Goal: Task Accomplishment & Management: Complete application form

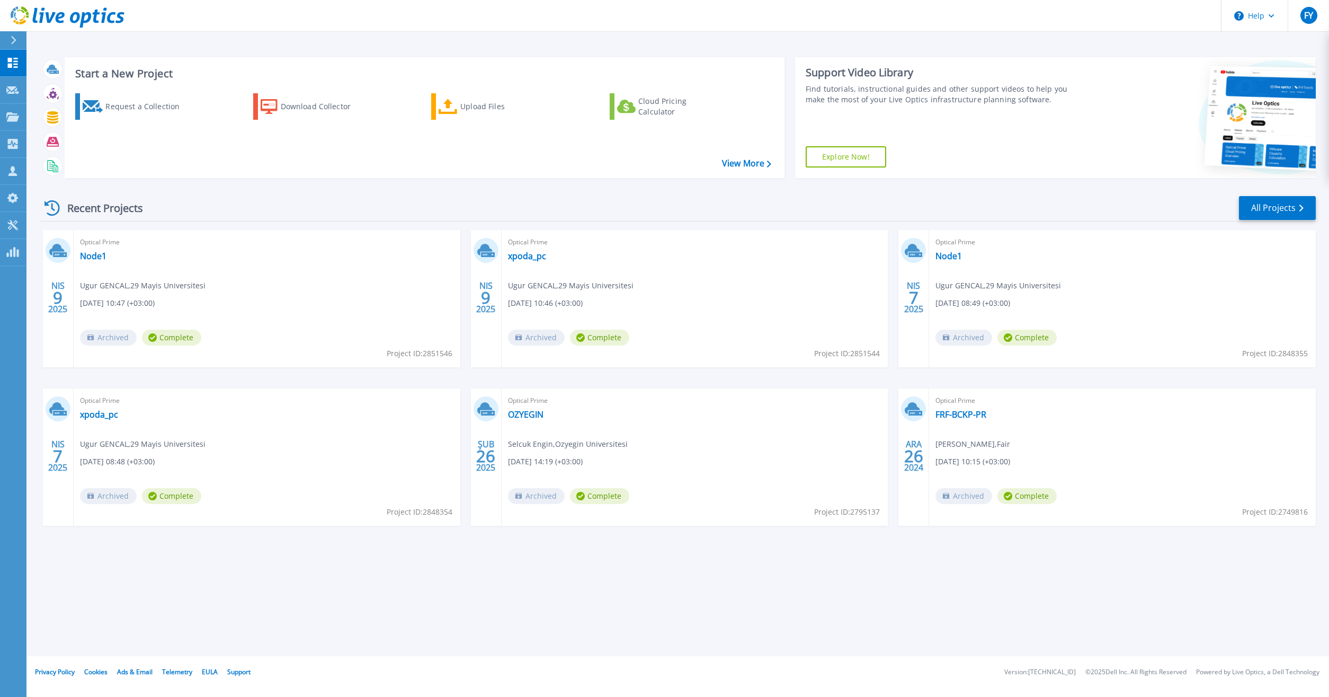
click at [11, 41] on div at bounding box center [18, 40] width 17 height 18
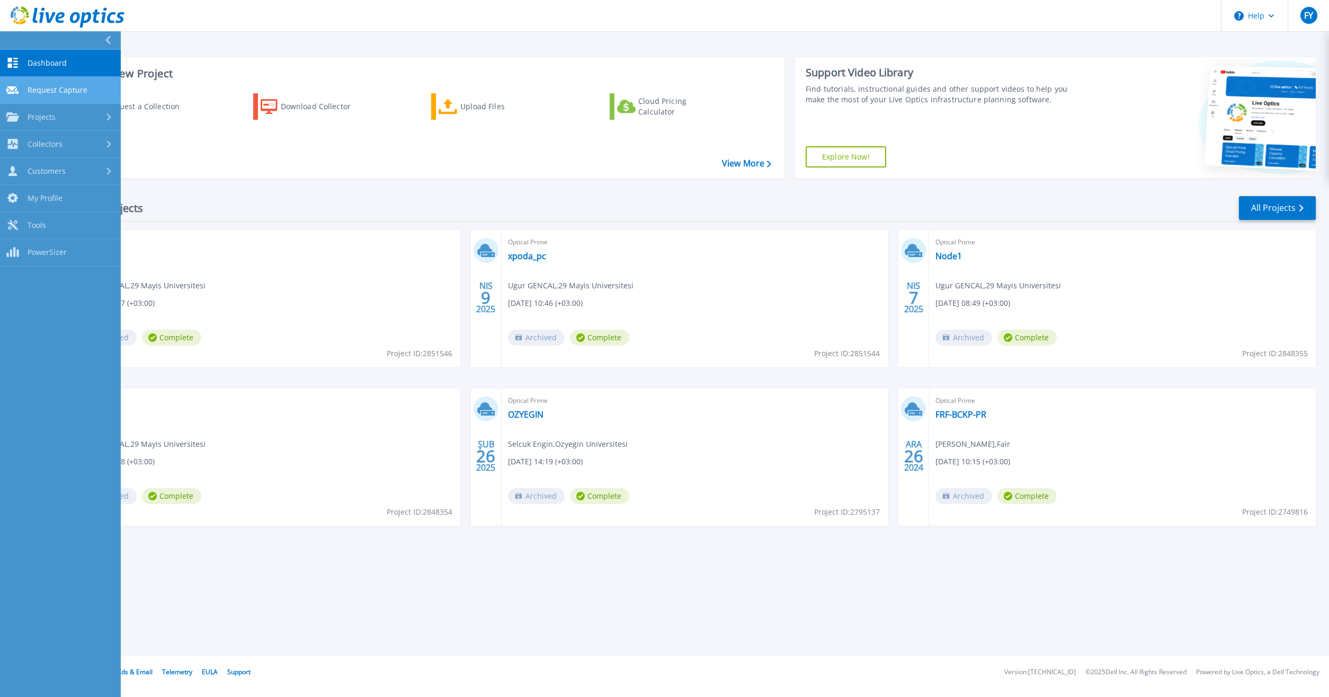
click at [64, 90] on span "Request Capture" at bounding box center [58, 90] width 60 height 10
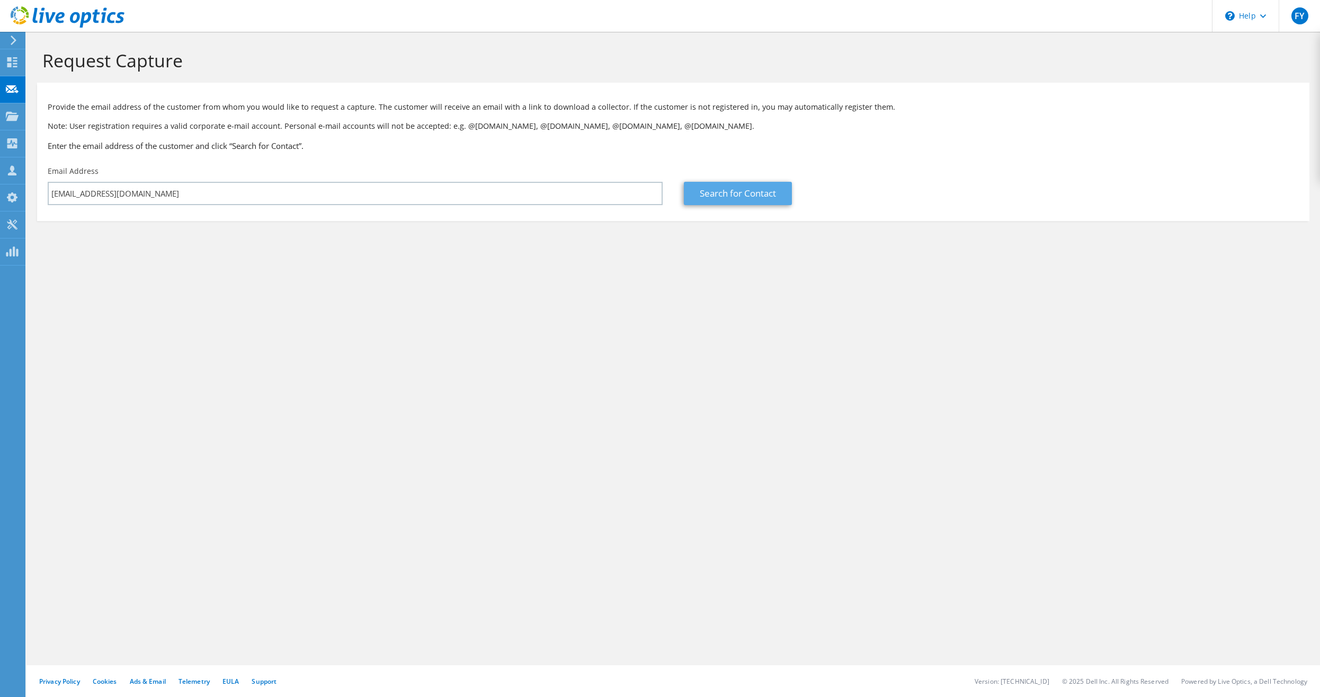
type input "[EMAIL_ADDRESS][DOMAIN_NAME]"
click at [742, 193] on link "Search for Contact" at bounding box center [738, 193] width 108 height 23
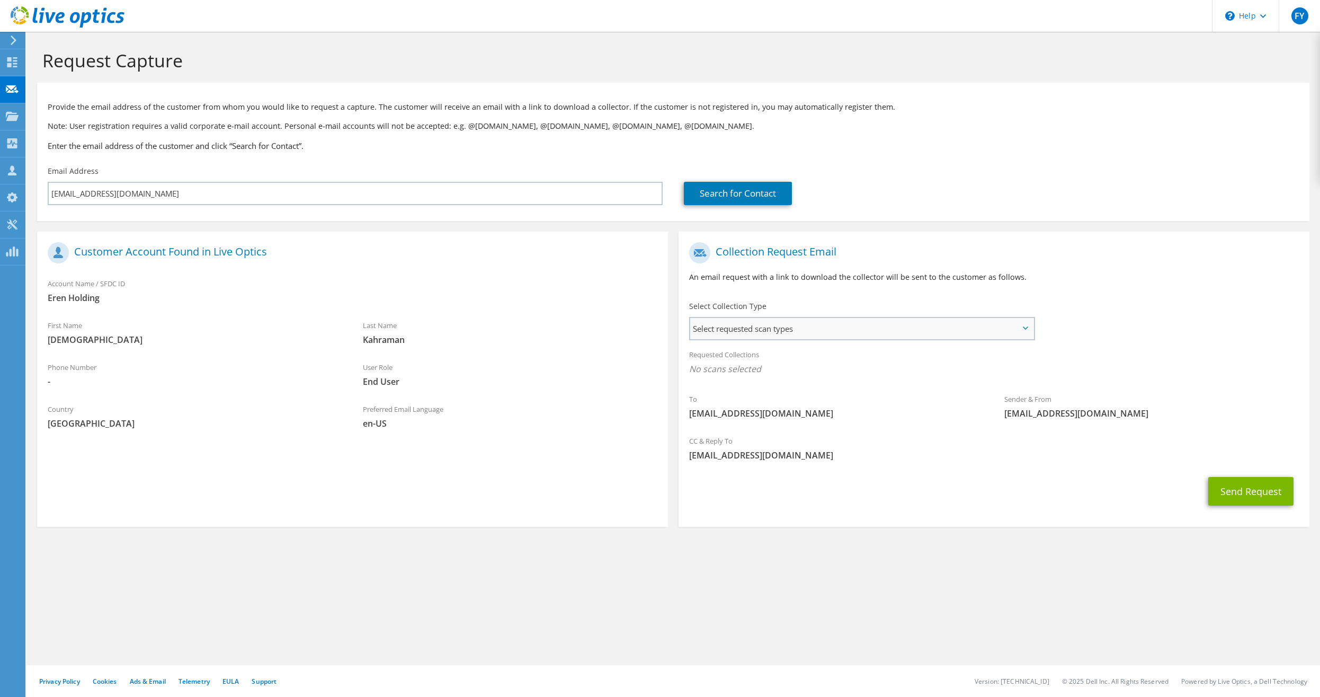
click at [719, 331] on span "Select requested scan types" at bounding box center [861, 328] width 343 height 21
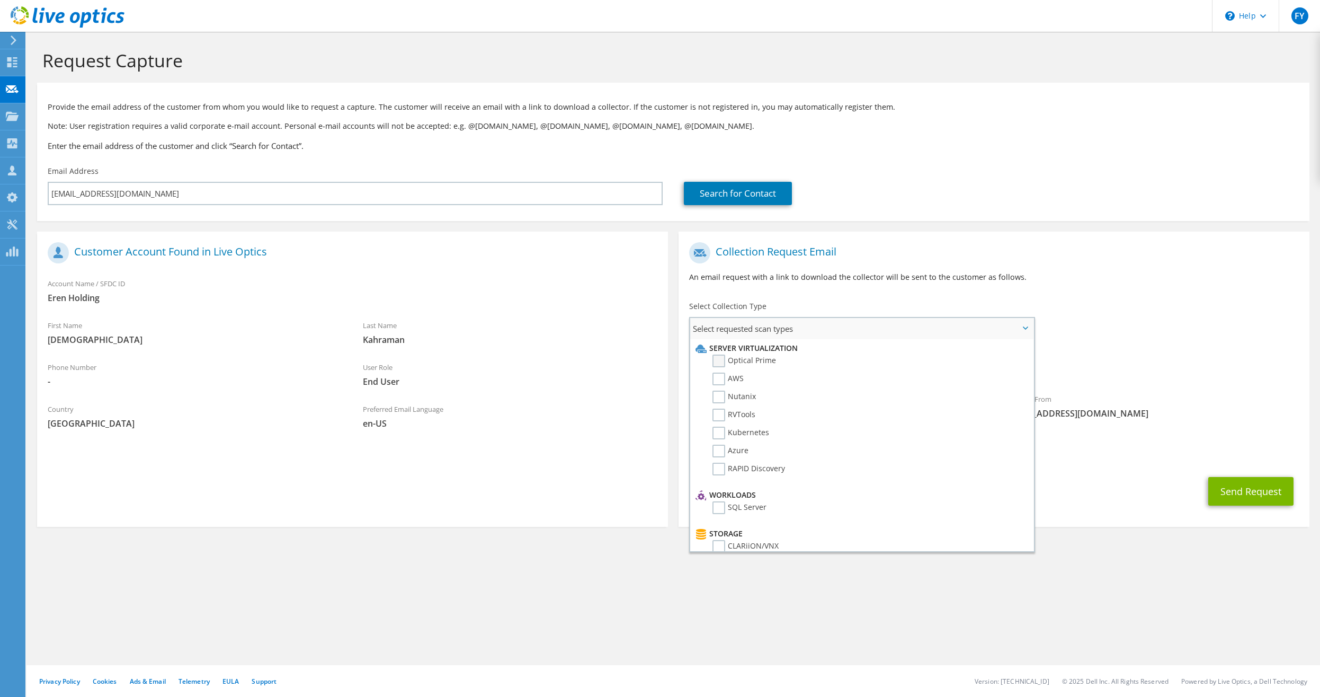
click at [721, 358] on label "Optical Prime" at bounding box center [745, 360] width 64 height 13
click at [0, 0] on input "Optical Prime" at bounding box center [0, 0] width 0 height 0
click at [1191, 314] on div "To musa.kahraman@erenholding.com.tr Sender & From liveoptics@liveoptics.com" at bounding box center [994, 335] width 631 height 196
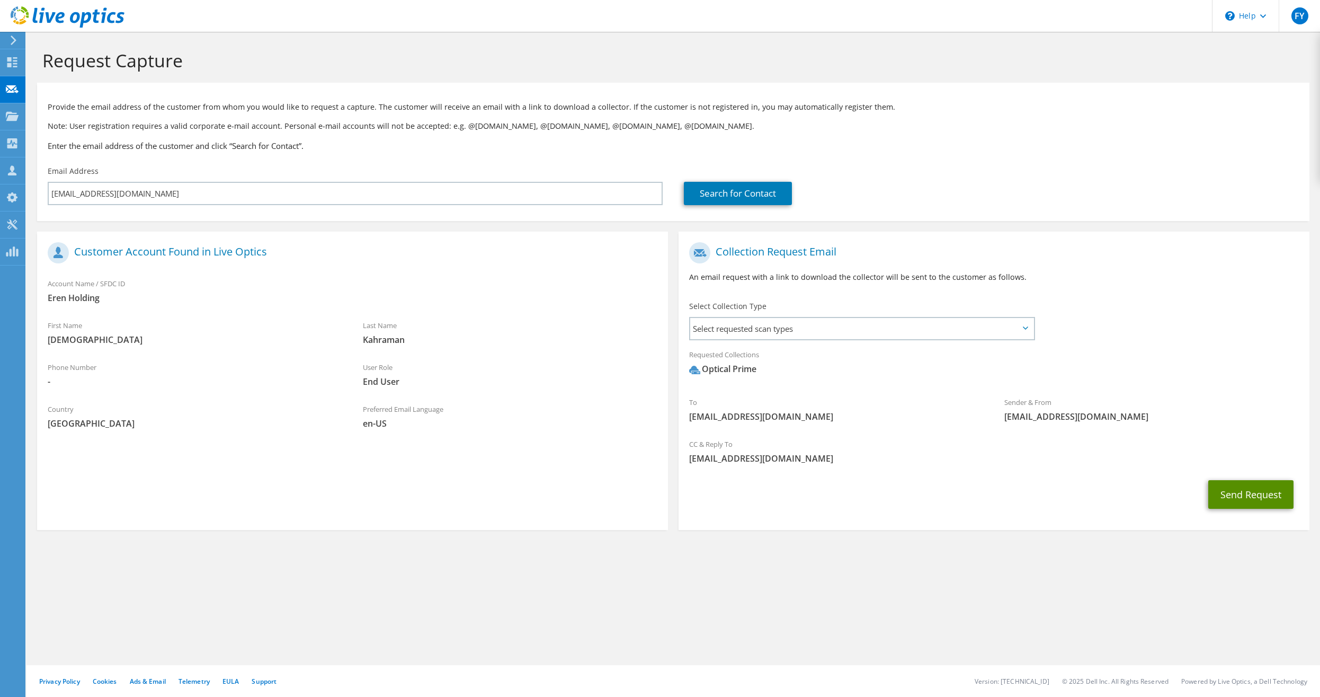
click at [1243, 490] on button "Send Request" at bounding box center [1250, 494] width 85 height 29
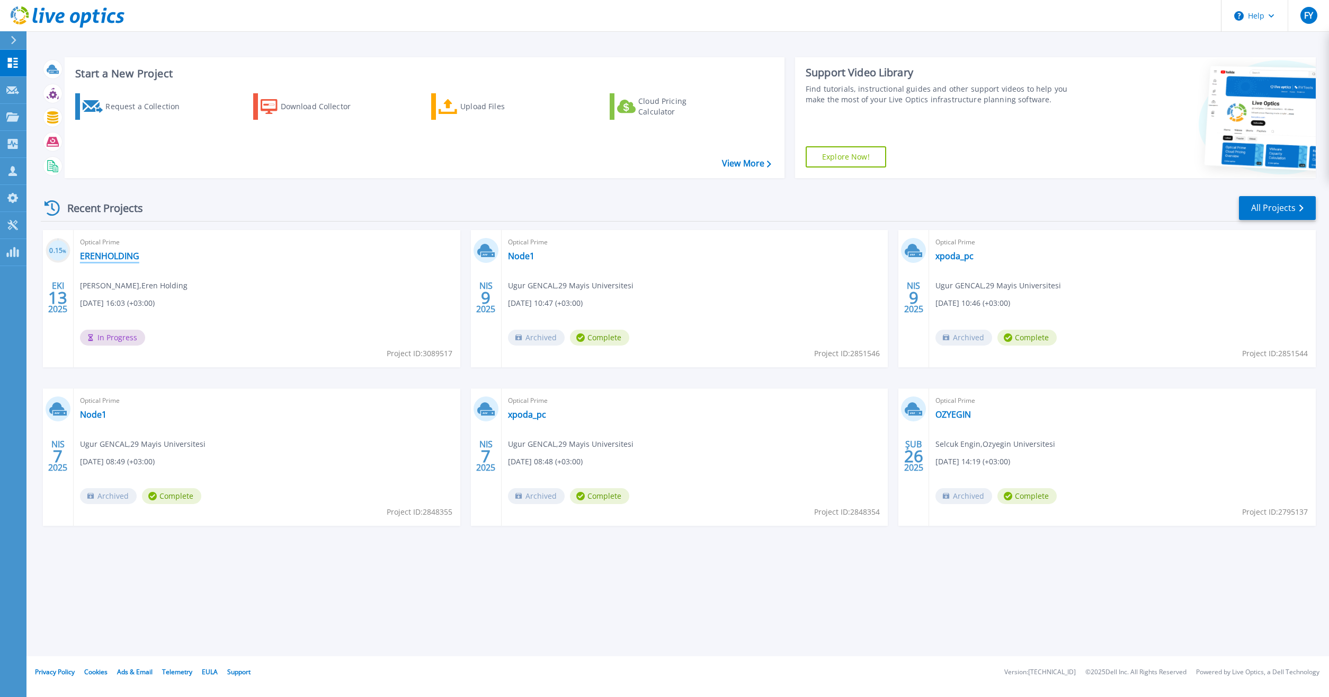
click at [127, 255] on link "ERENHOLDING" at bounding box center [109, 256] width 59 height 11
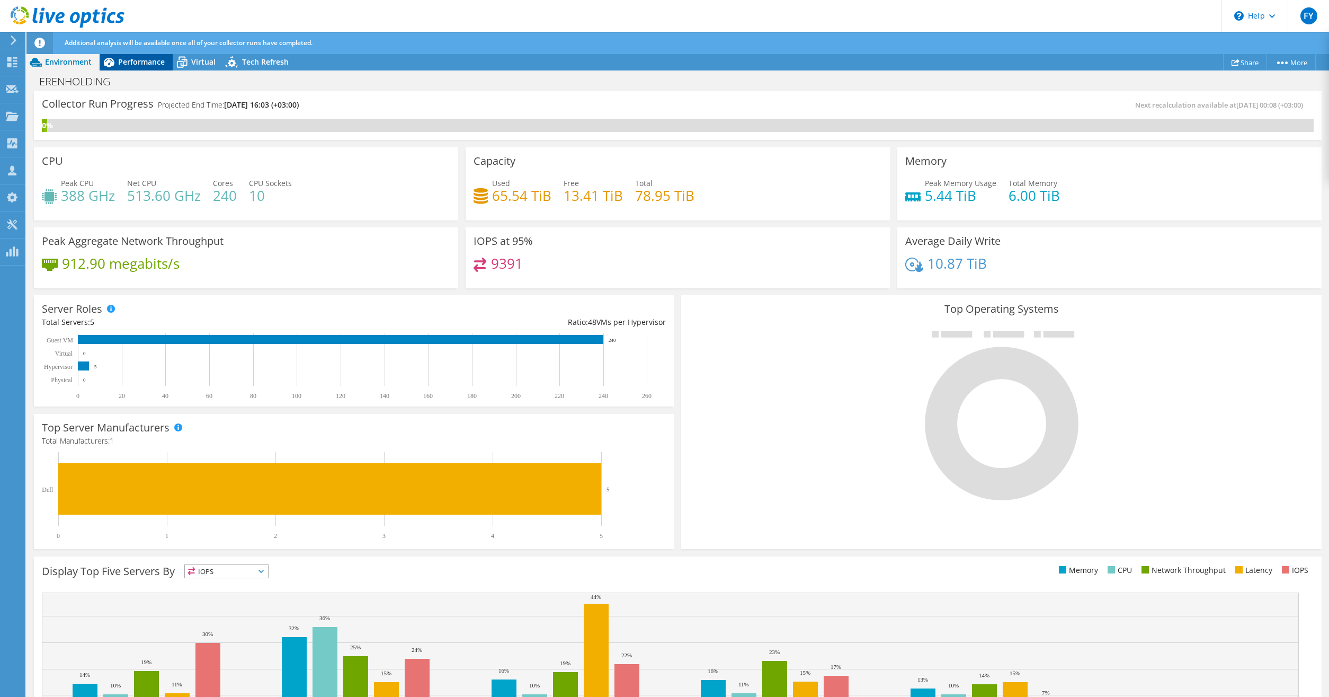
click at [140, 64] on span "Performance" at bounding box center [141, 62] width 47 height 10
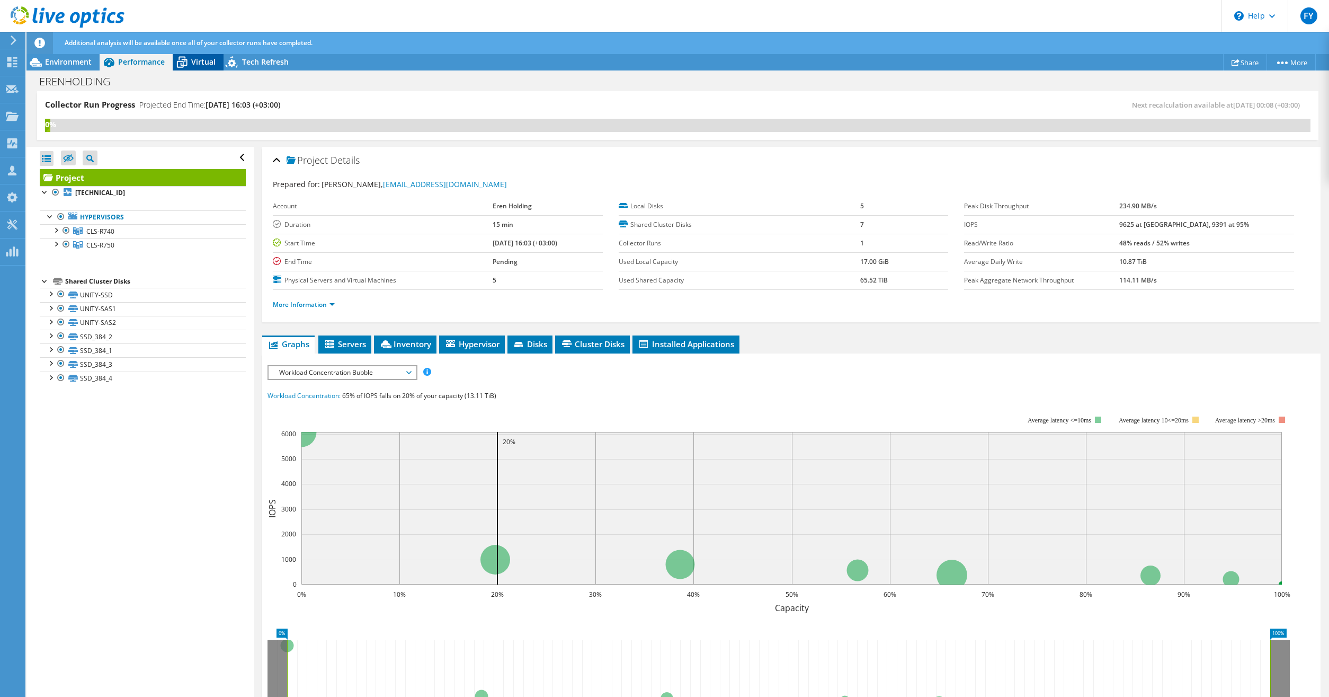
click at [208, 66] on span "Virtual" at bounding box center [203, 62] width 24 height 10
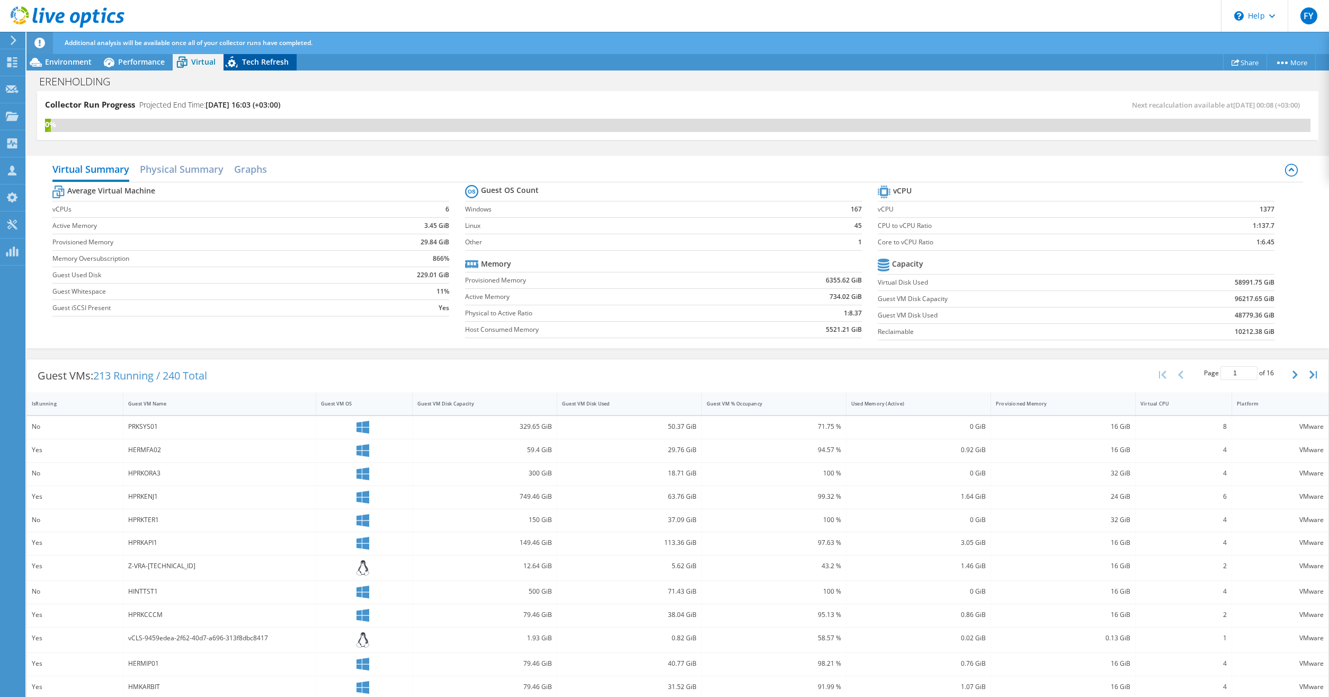
click at [253, 61] on span "Tech Refresh" at bounding box center [265, 62] width 47 height 10
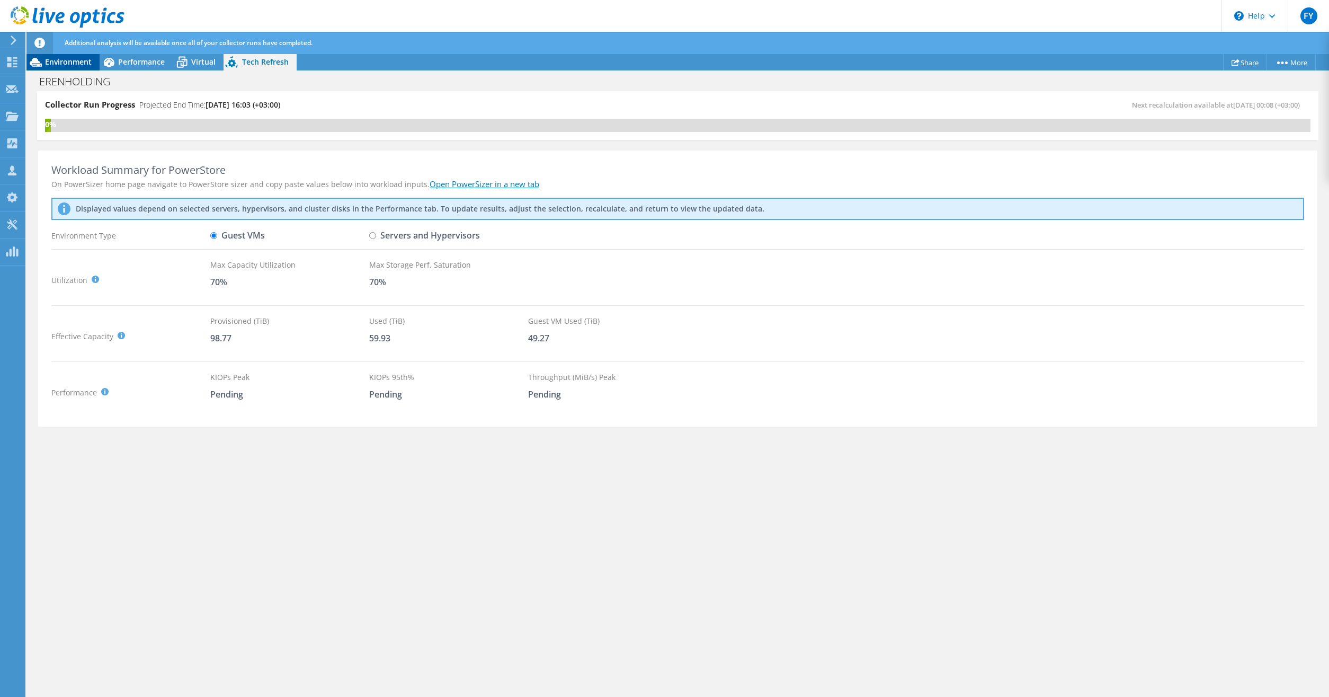
click at [68, 58] on span "Environment" at bounding box center [68, 62] width 47 height 10
